Goal: Information Seeking & Learning: Learn about a topic

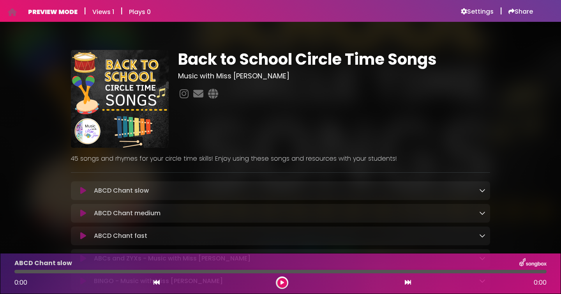
scroll to position [1, 0]
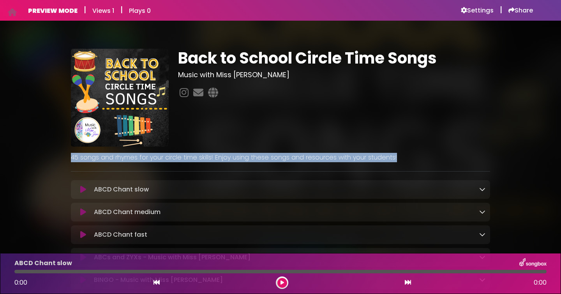
drag, startPoint x: 395, startPoint y: 159, endPoint x: 71, endPoint y: 160, distance: 323.3
click at [71, 160] on p "45 songs and rhymes for your circle time skills! Enjoy using these songs and re…" at bounding box center [280, 157] width 419 height 9
copy p "45 songs and rhymes for your circle time skills! Enjoy using these songs and re…"
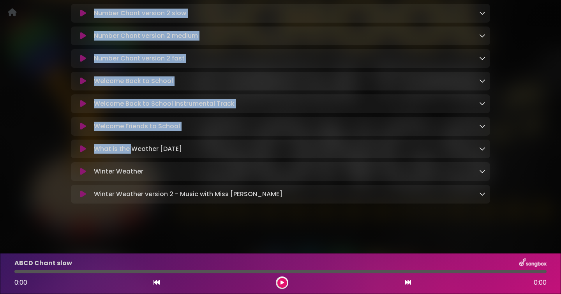
scroll to position [954, 0]
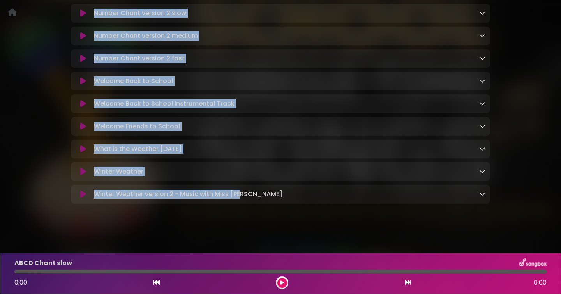
drag, startPoint x: 93, startPoint y: 103, endPoint x: 248, endPoint y: 197, distance: 181.1
copy div "ABCD Chant slow Loading Track... Your Feedback Name Email Comment Download ABCD…"
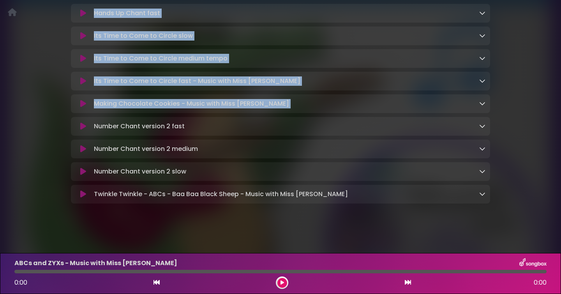
scroll to position [393, 0]
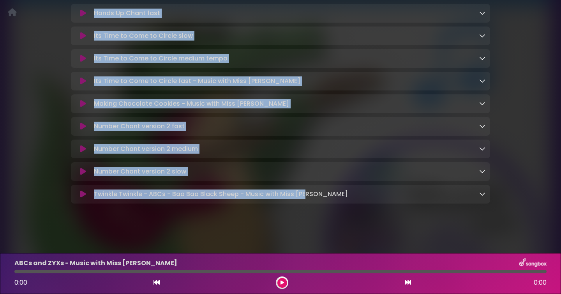
drag, startPoint x: 95, startPoint y: 78, endPoint x: 309, endPoint y: 200, distance: 246.6
click at [309, 200] on div "ABCs and ZYXs - Music with Miss Jen Loading Track..." at bounding box center [280, 2] width 419 height 403
copy div "ABCs and ZYXs - Music with Miss Jen Loading Track... Your Feedback Name Email C…"
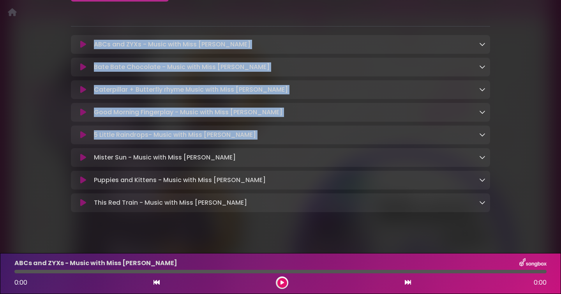
scroll to position [156, 0]
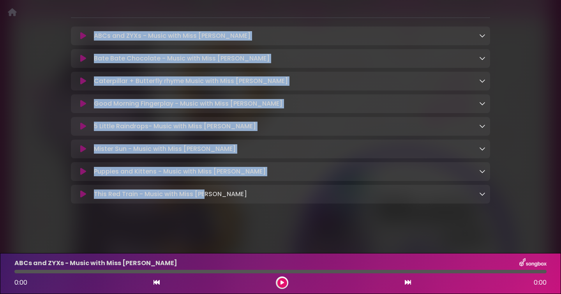
drag, startPoint x: 93, startPoint y: 88, endPoint x: 210, endPoint y: 194, distance: 157.2
click at [210, 194] on div "ABCs and ZYXs - Music with Miss Jen Loading Track..." at bounding box center [280, 114] width 419 height 177
copy div "ABCs and ZYXs - Music with Miss Jen Loading Track... Your Feedback Name Email C…"
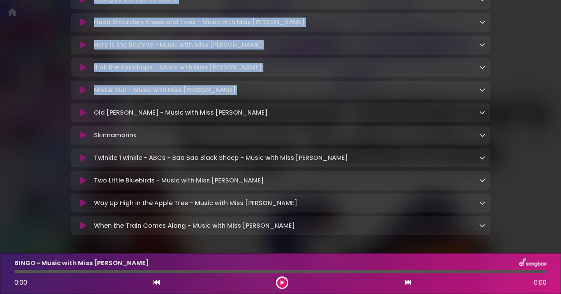
scroll to position [338, 0]
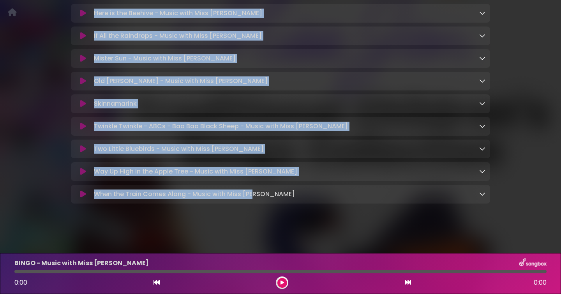
drag, startPoint x: 93, startPoint y: 26, endPoint x: 282, endPoint y: 199, distance: 256.7
click at [282, 199] on div "BINGO - Music with Miss [PERSON_NAME] Loading Track..." at bounding box center [280, 25] width 419 height 358
copy div "BINGO - Music with Miss [PERSON_NAME] Loading Track... Your Feedback Name Email…"
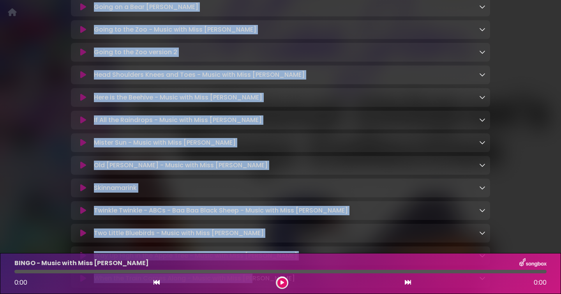
scroll to position [0, 0]
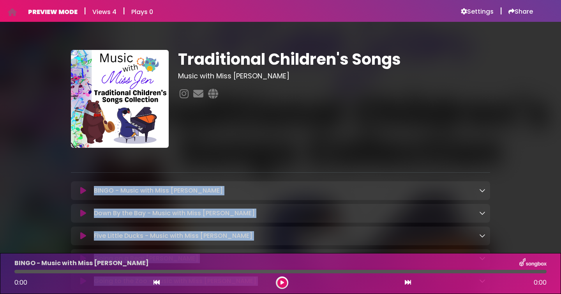
click at [114, 176] on div "Traditional Children's Songs Music with Miss [PERSON_NAME] ×" at bounding box center [280, 296] width 428 height 493
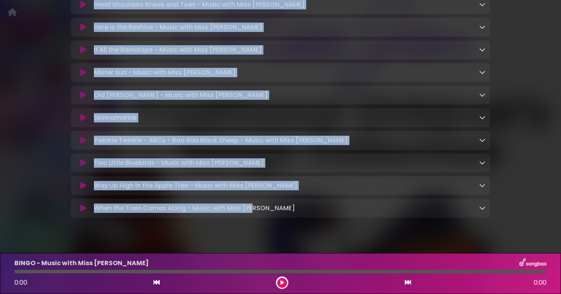
scroll to position [338, 0]
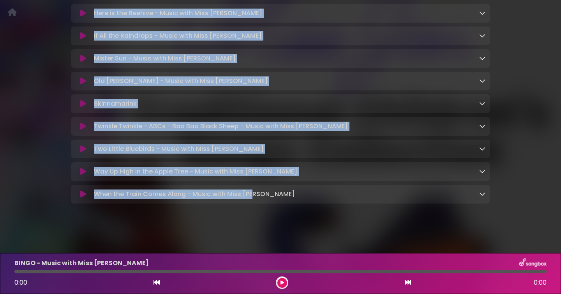
drag, startPoint x: 94, startPoint y: 189, endPoint x: 242, endPoint y: 208, distance: 148.5
copy div "BINGO - Music with Miss [PERSON_NAME] Loading Track... Your Feedback Name Email…"
